Goal: Task Accomplishment & Management: Manage account settings

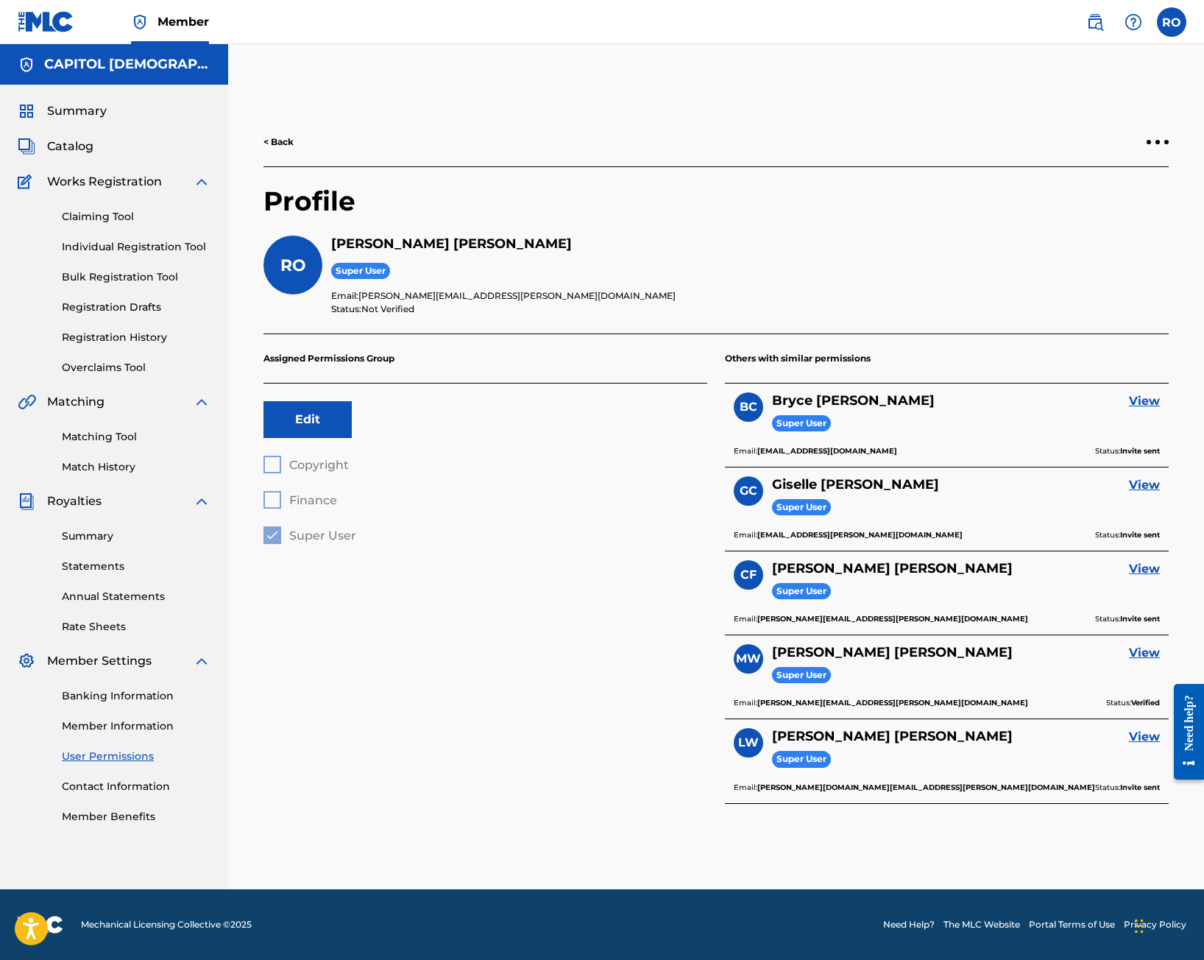
click at [85, 757] on link "User Permissions" at bounding box center [136, 756] width 149 height 15
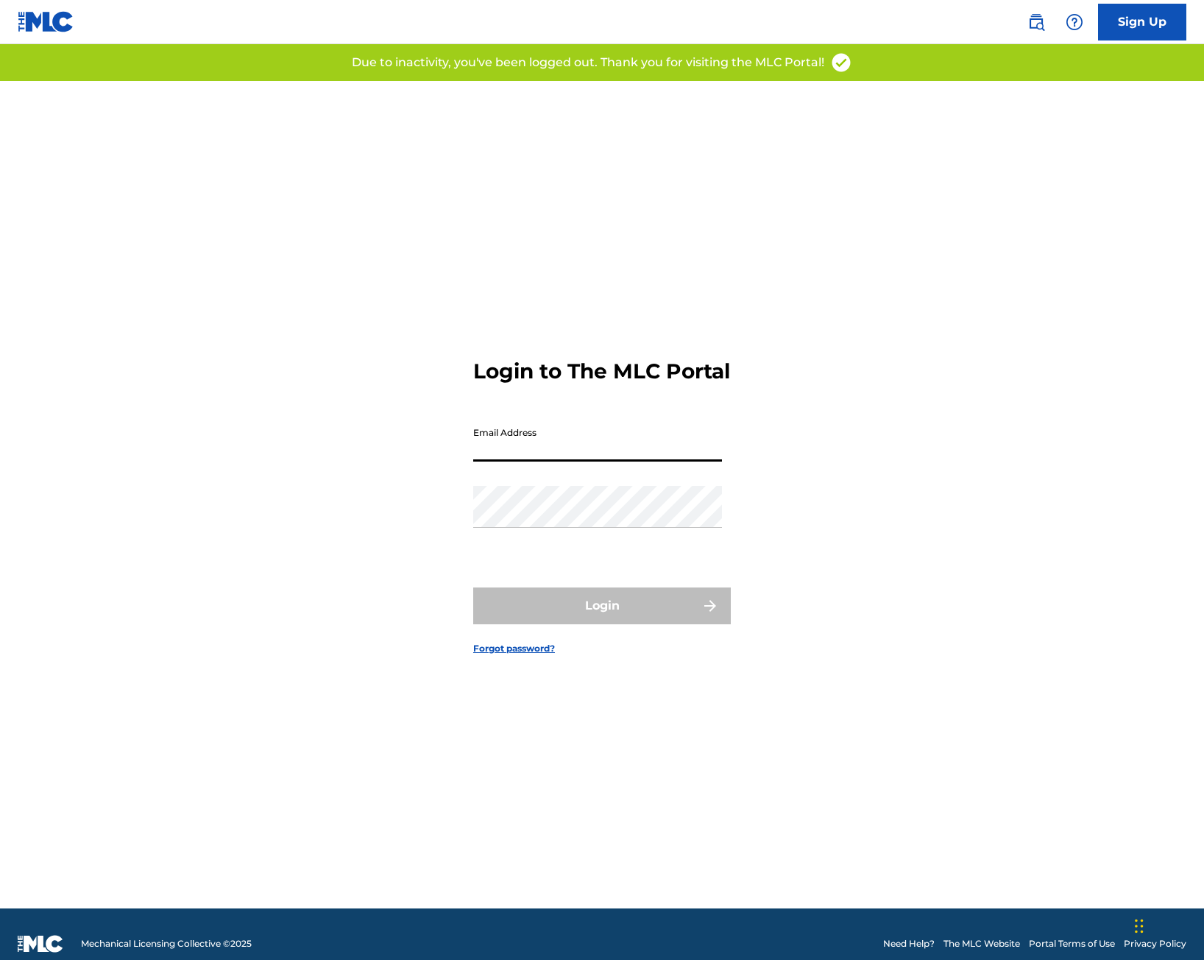
click at [530, 462] on input "Email Address" at bounding box center [597, 441] width 249 height 42
type input "[PERSON_NAME][EMAIL_ADDRESS][PERSON_NAME][DOMAIN_NAME]"
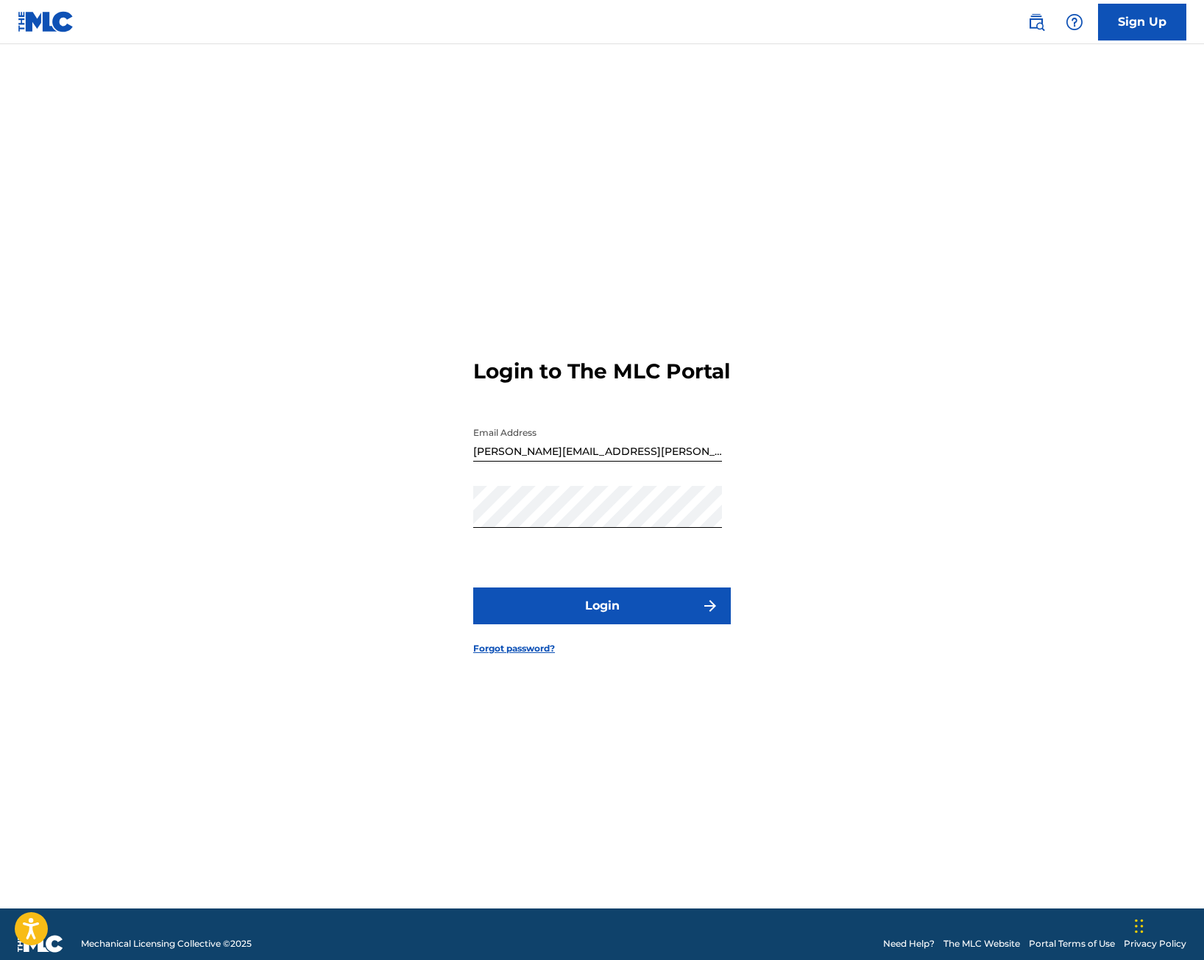
click at [555, 612] on button "Login" at bounding box center [602, 605] width 258 height 37
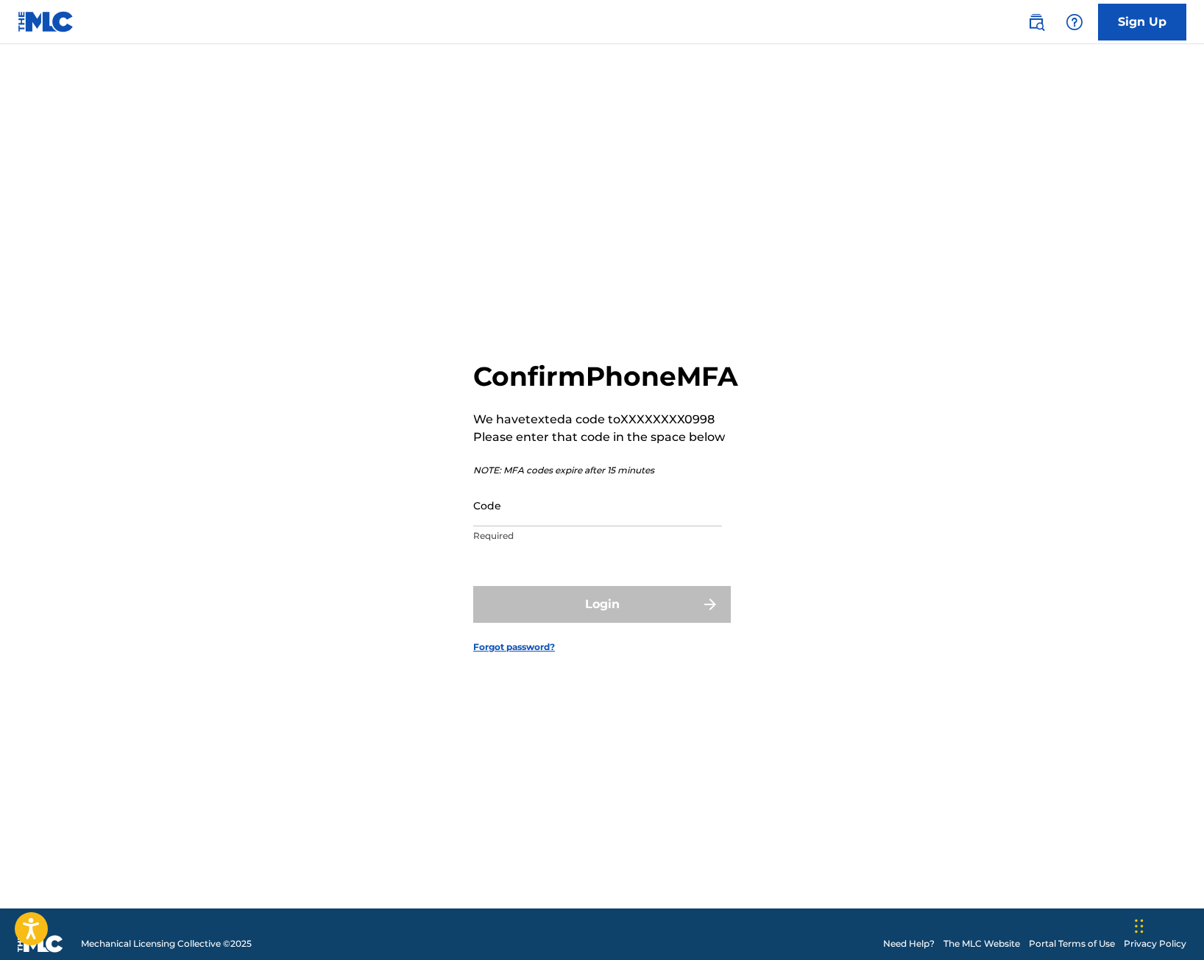
click at [518, 526] on input "Code" at bounding box center [597, 505] width 249 height 42
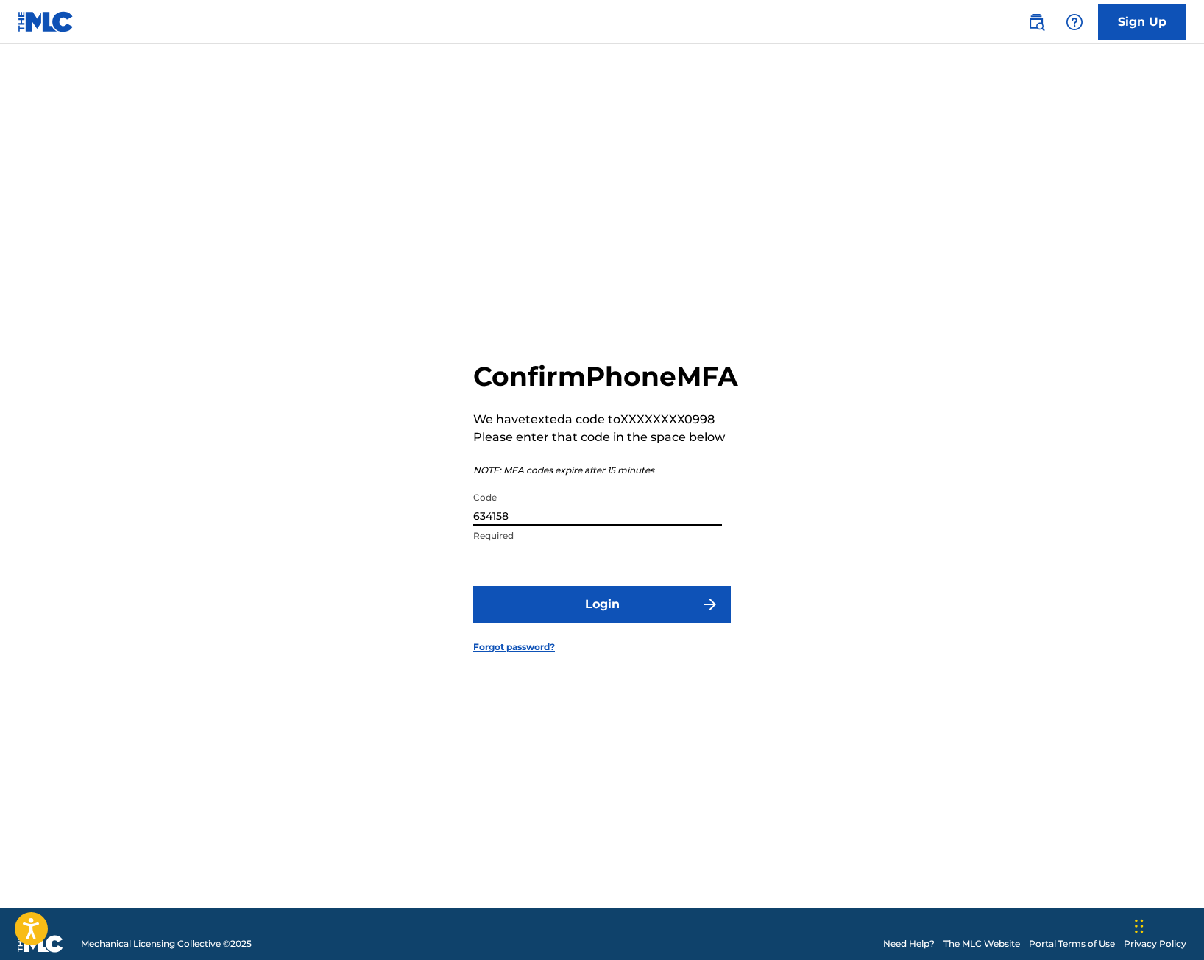
type input "634158"
click at [557, 609] on button "Login" at bounding box center [602, 604] width 258 height 37
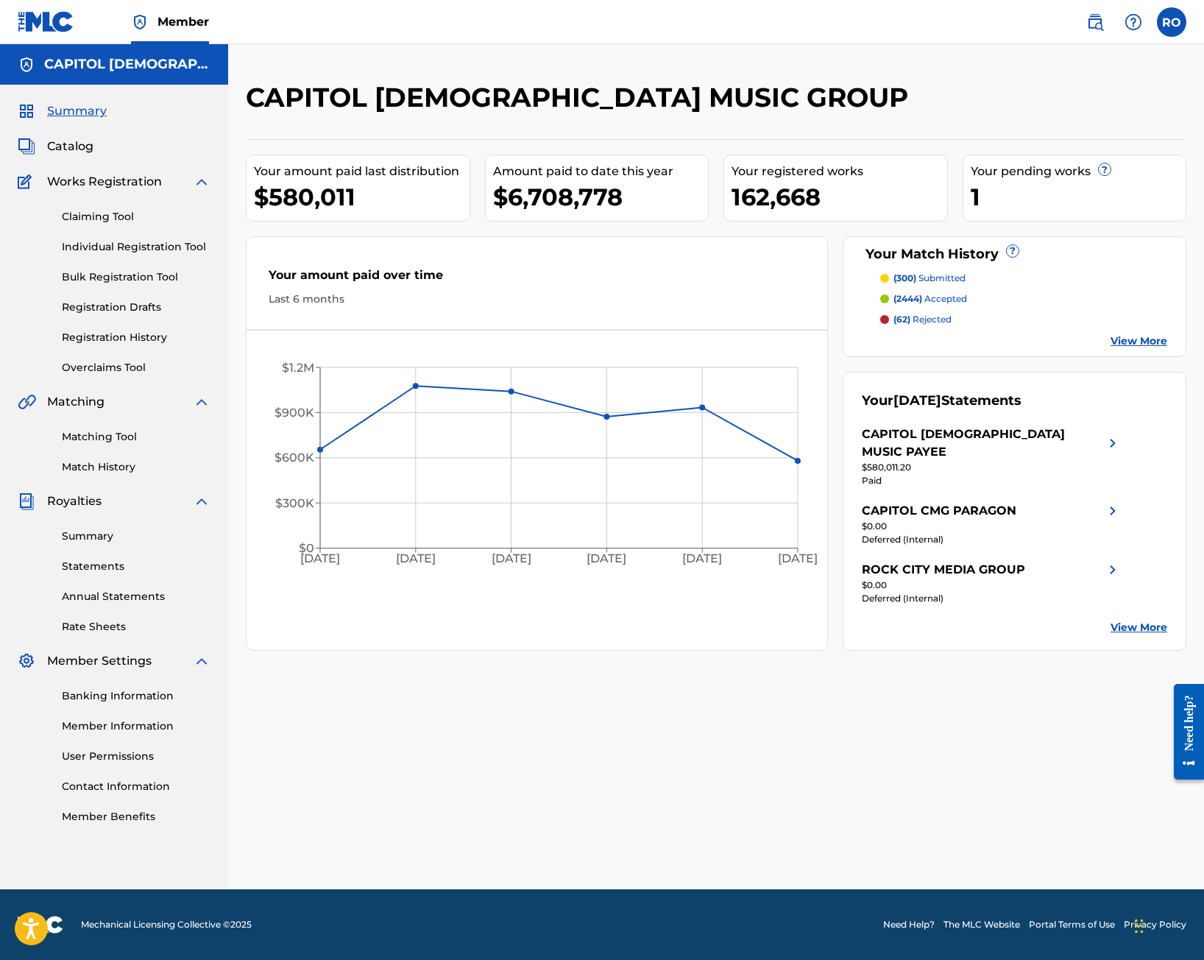
click at [126, 757] on link "User Permissions" at bounding box center [136, 756] width 149 height 15
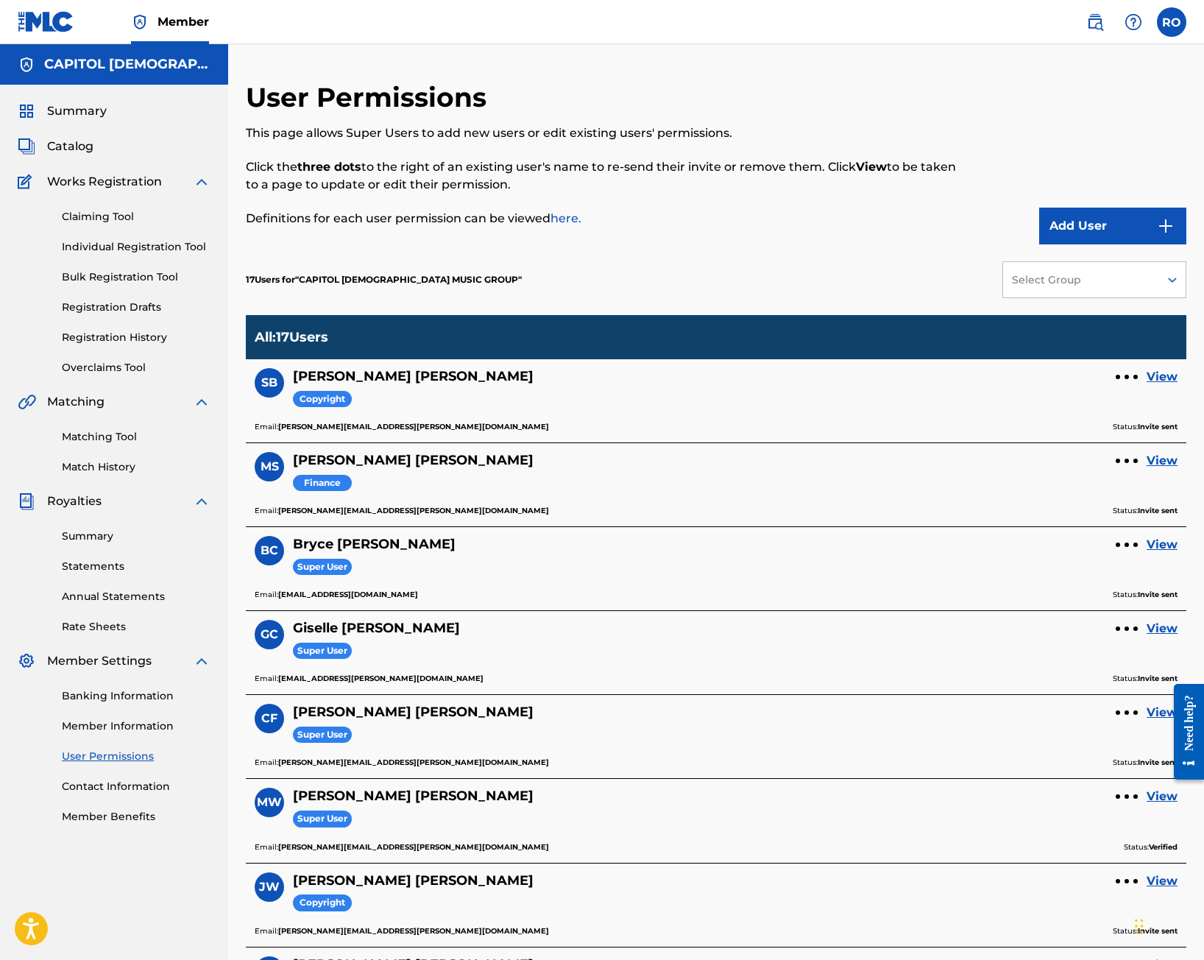
click at [1158, 374] on link "View" at bounding box center [1162, 377] width 31 height 18
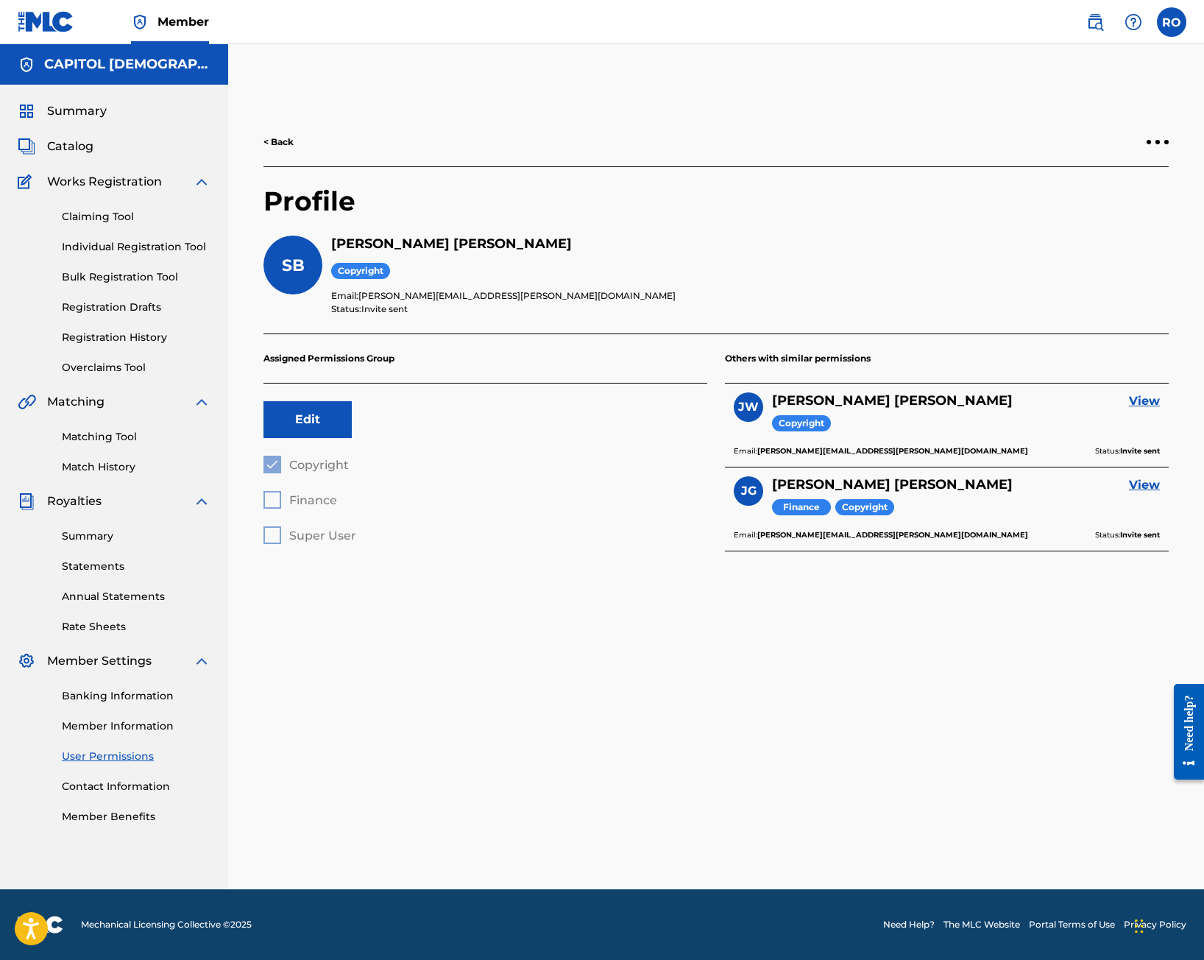
click at [1161, 137] on div "< Back" at bounding box center [716, 142] width 905 height 49
click at [1157, 144] on div at bounding box center [1158, 142] width 4 height 4
click at [1086, 160] on p "Remove User" at bounding box center [1076, 159] width 125 height 35
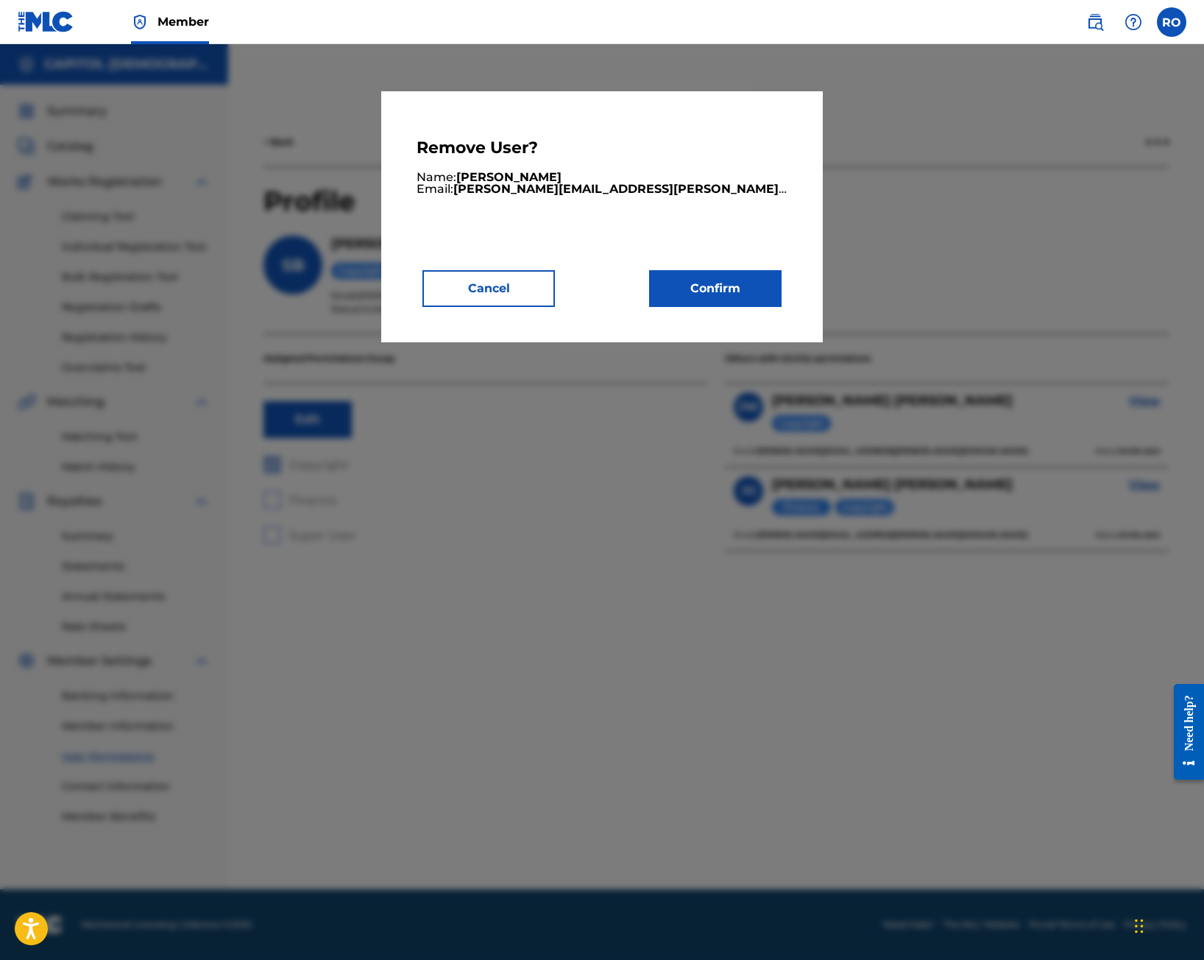
click at [729, 286] on button "Confirm" at bounding box center [715, 288] width 132 height 37
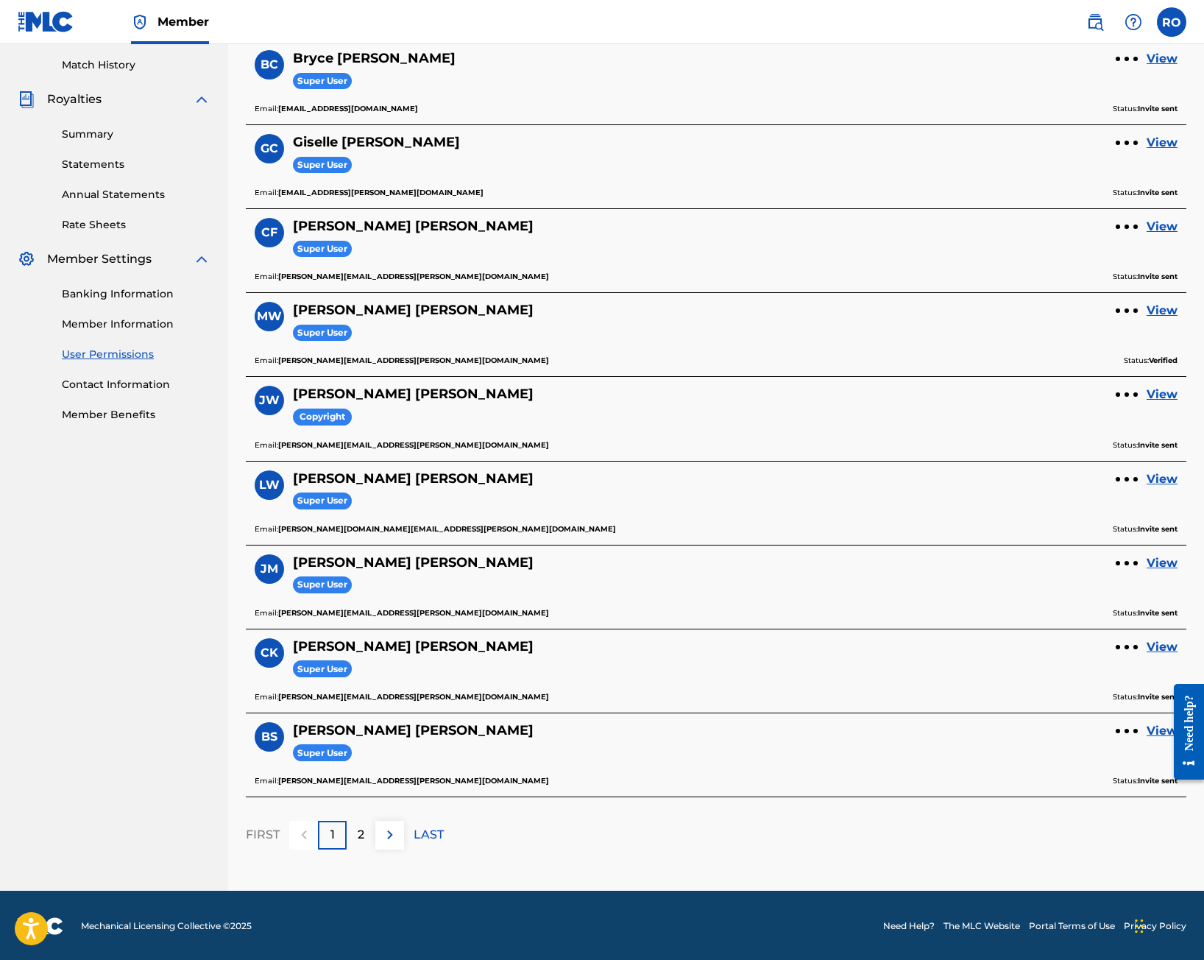
scroll to position [403, 0]
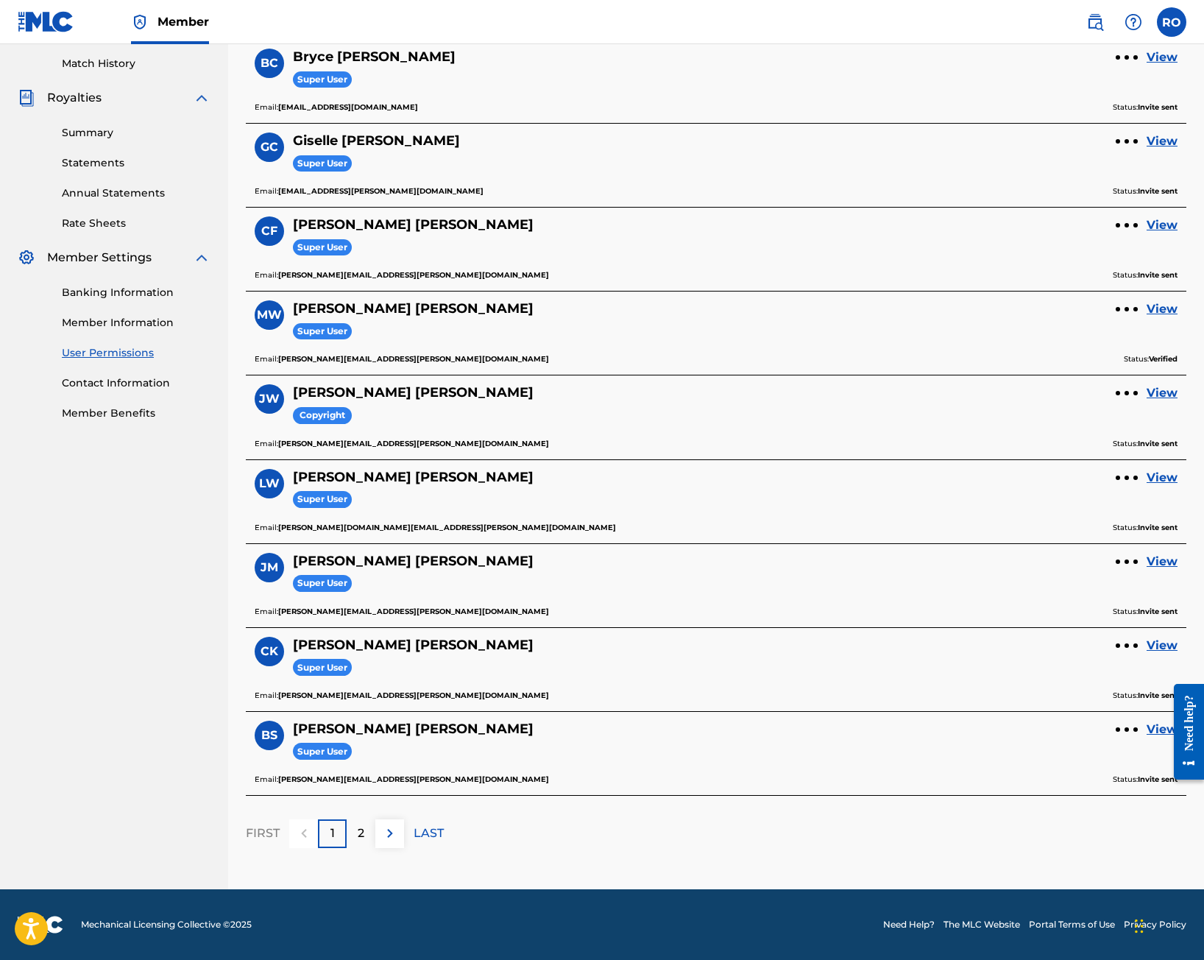
click at [361, 837] on p "2" at bounding box center [361, 833] width 7 height 18
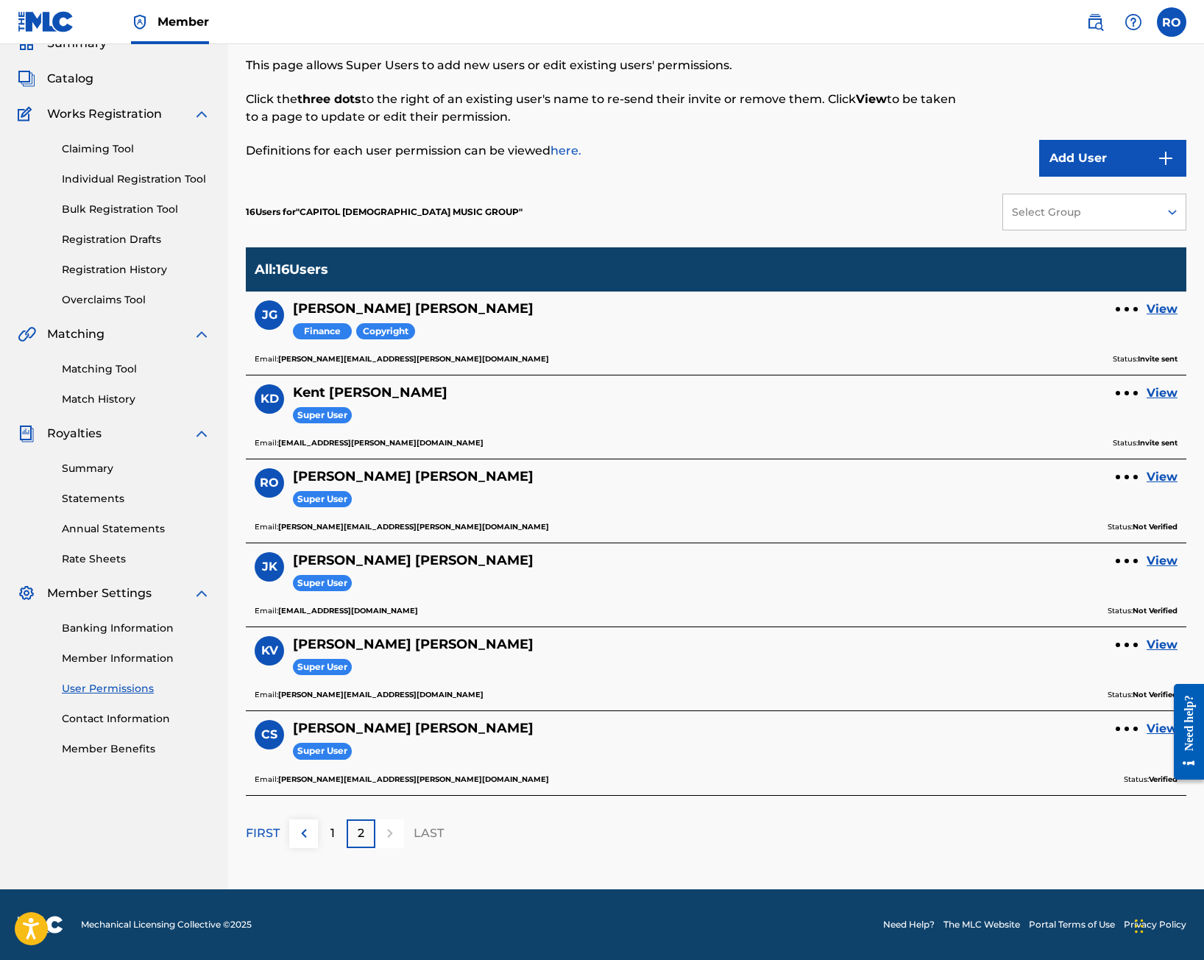
scroll to position [0, 0]
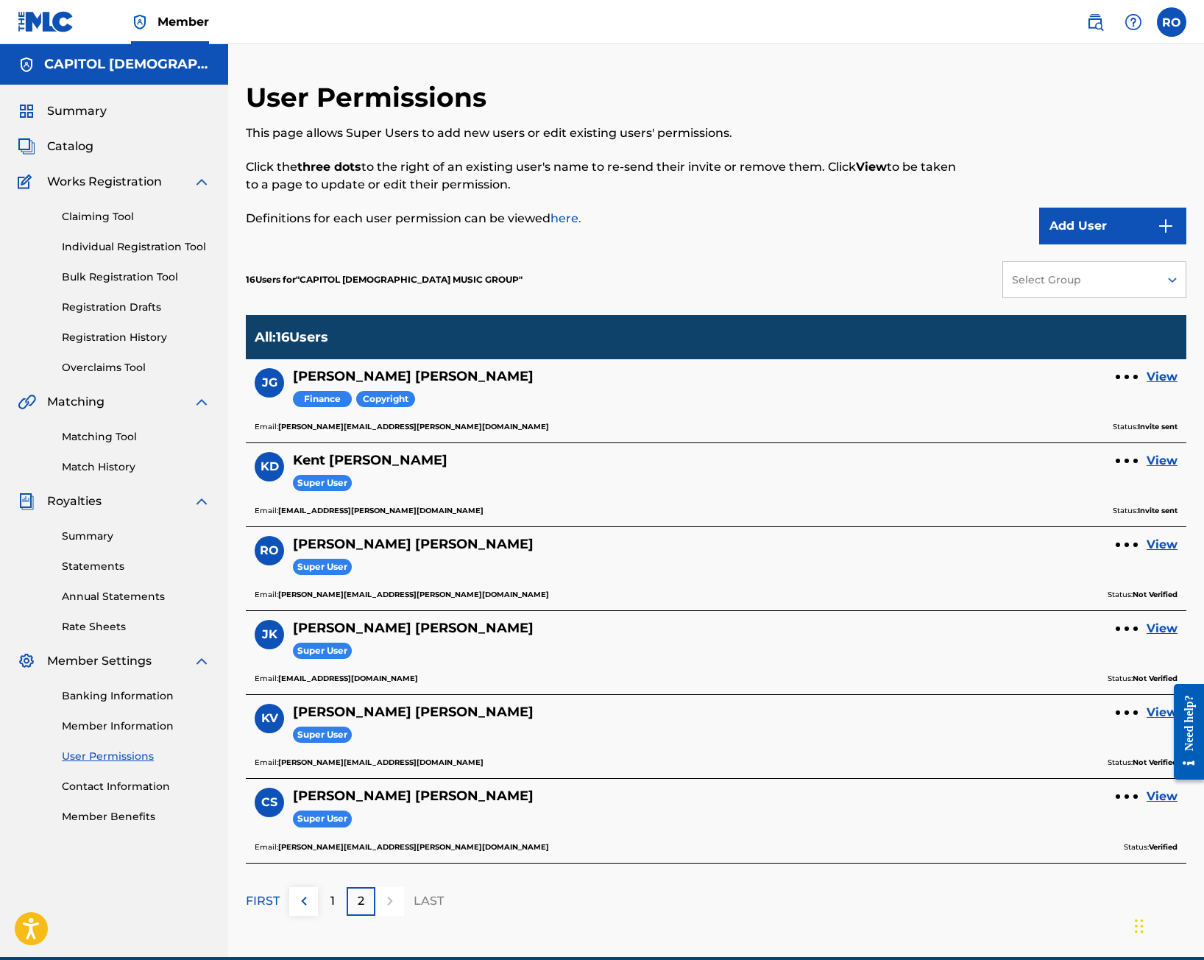
click at [67, 145] on span "Catalog" at bounding box center [70, 147] width 46 height 18
